Goal: Task Accomplishment & Management: Manage account settings

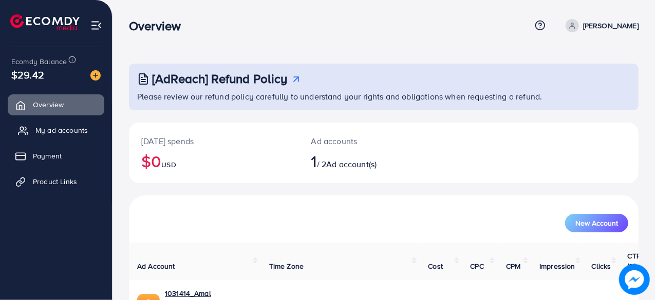
click at [63, 137] on link "My ad accounts" at bounding box center [56, 130] width 97 height 21
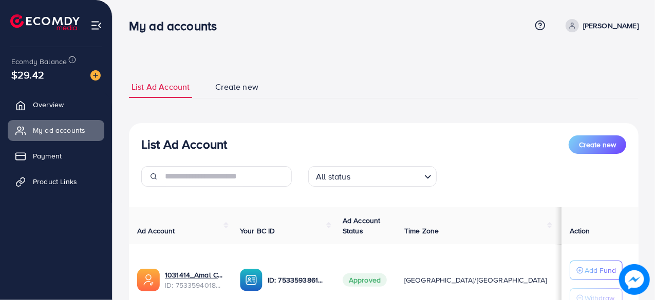
scroll to position [89, 0]
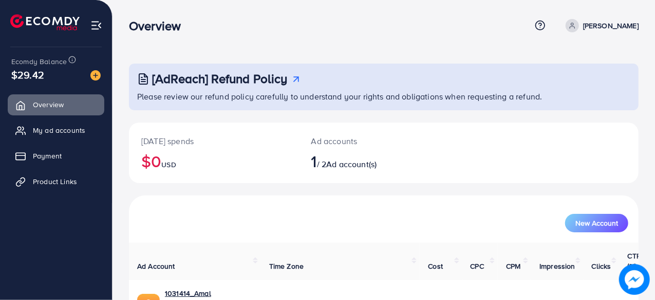
scroll to position [52, 0]
click at [61, 132] on span "My ad accounts" at bounding box center [61, 130] width 52 height 10
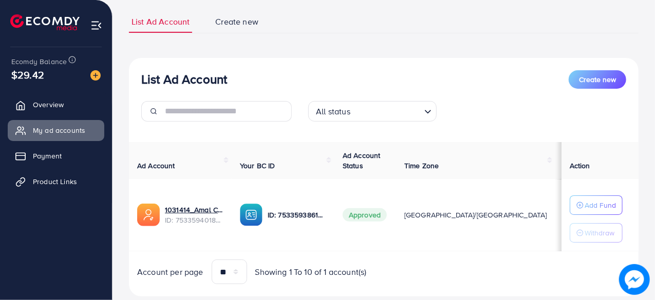
scroll to position [89, 0]
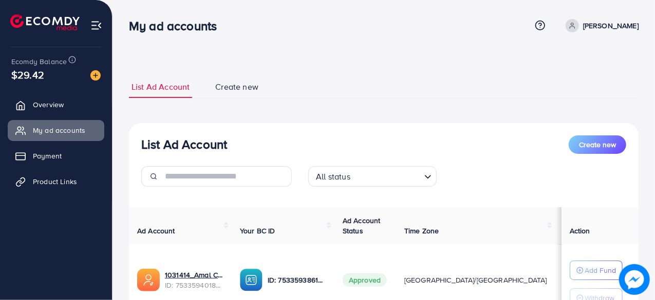
scroll to position [89, 0]
